Goal: Check status: Check status

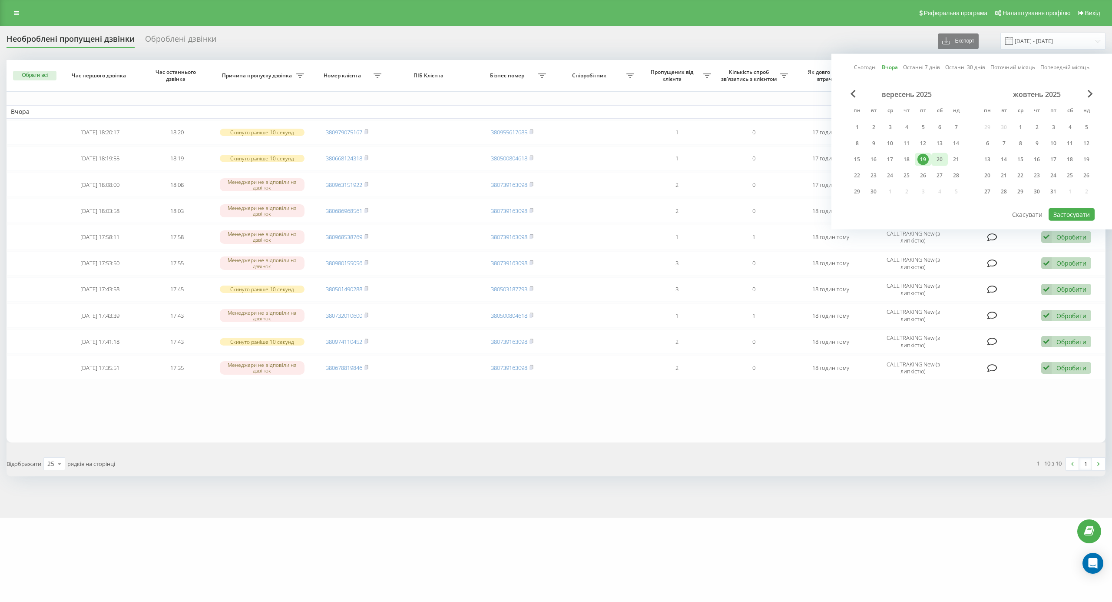
click at [939, 154] on div "20" at bounding box center [939, 159] width 11 height 11
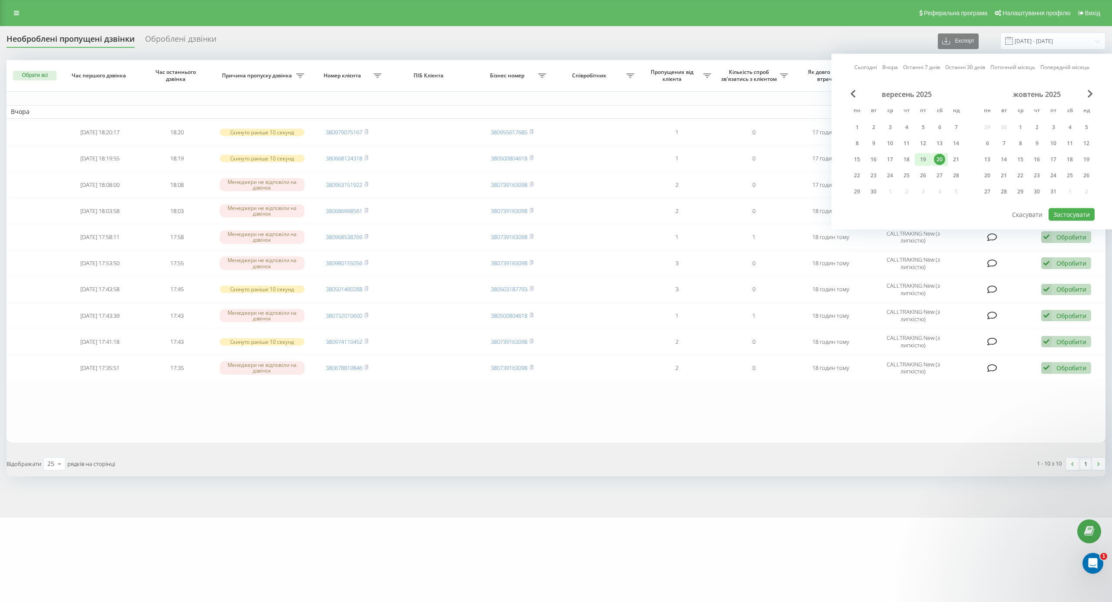
click at [926, 154] on div "19" at bounding box center [922, 159] width 11 height 11
click at [1053, 208] on button "Застосувати" at bounding box center [1072, 214] width 46 height 13
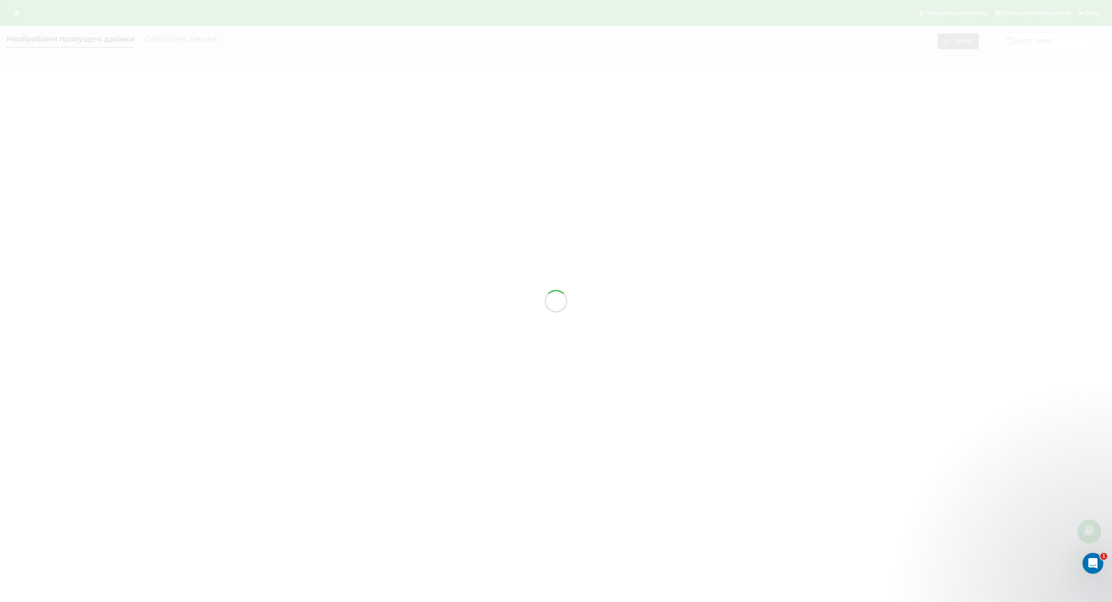
type input "[DATE] - [DATE]"
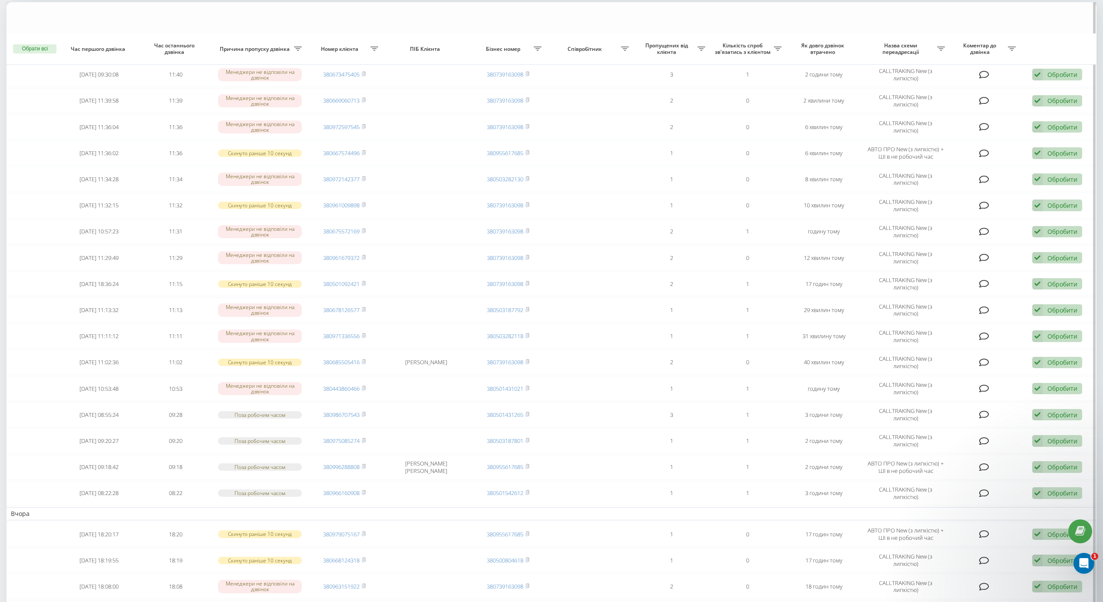
scroll to position [116, 0]
